Goal: Task Accomplishment & Management: Manage account settings

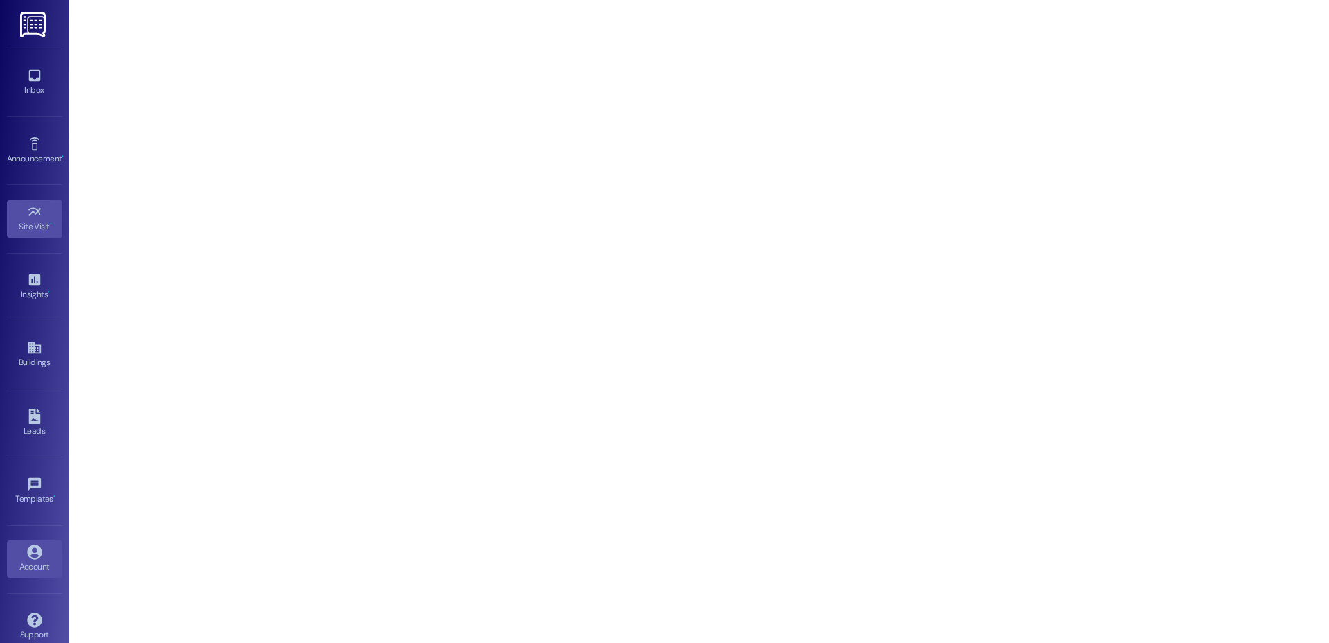
click at [28, 544] on link "Account" at bounding box center [34, 558] width 55 height 37
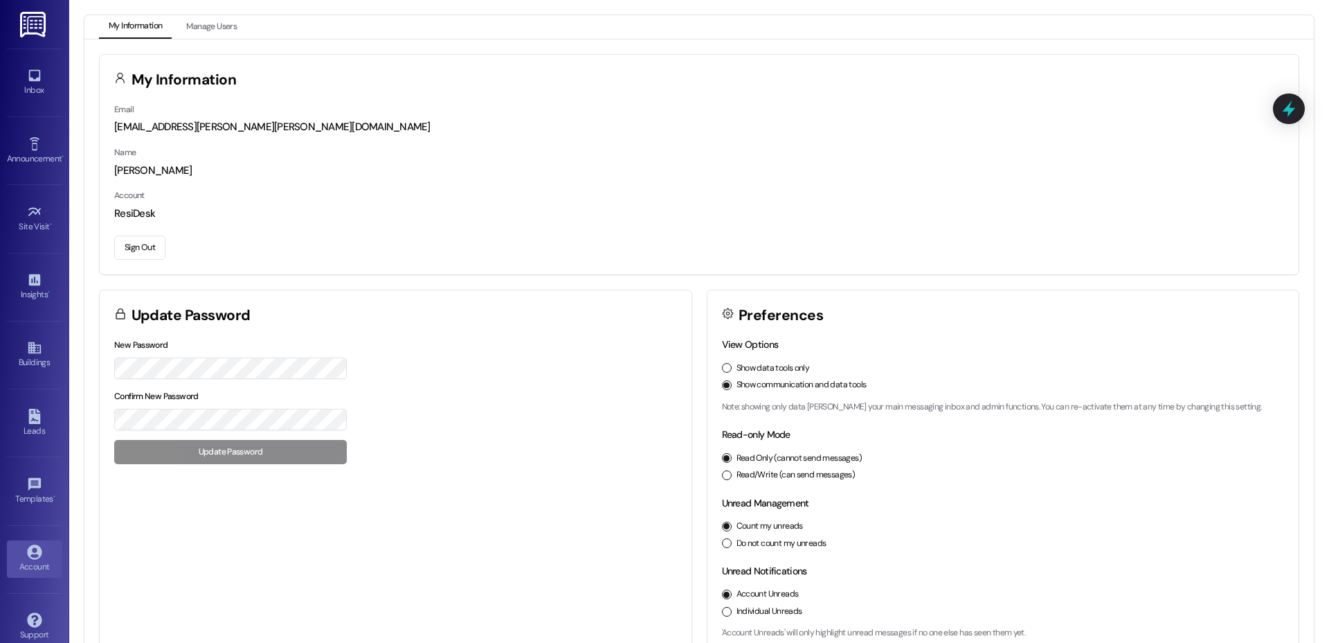
click at [129, 259] on button "Sign Out" at bounding box center [139, 247] width 51 height 24
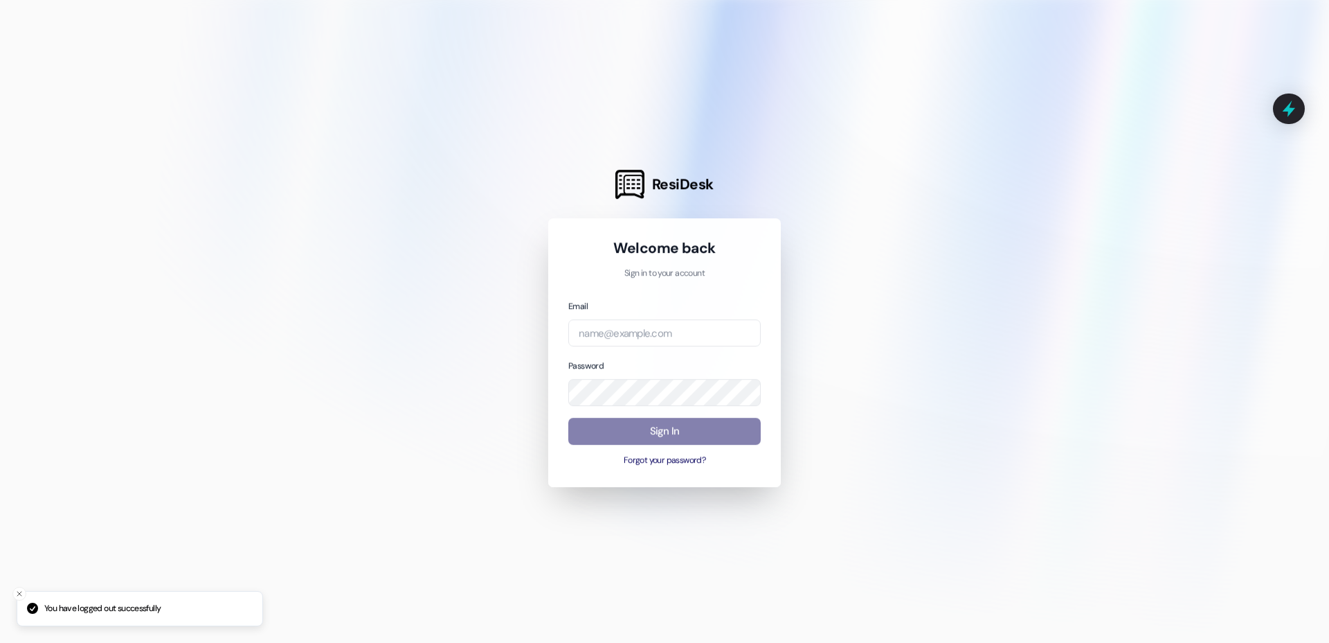
click at [139, 243] on div at bounding box center [664, 321] width 1329 height 643
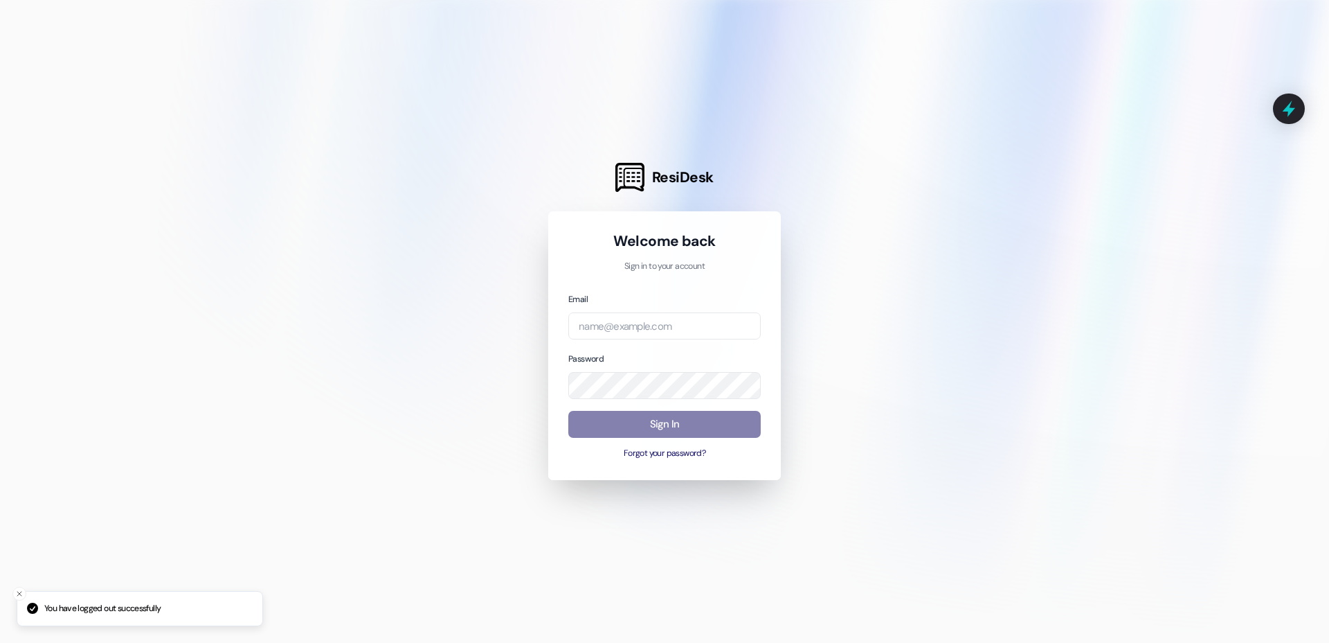
click at [610, 308] on div "Email" at bounding box center [664, 316] width 192 height 48
click at [608, 315] on input "email" at bounding box center [664, 325] width 192 height 27
type input "[EMAIL_ADDRESS][DOMAIN_NAME]"
